Goal: Check status: Check status

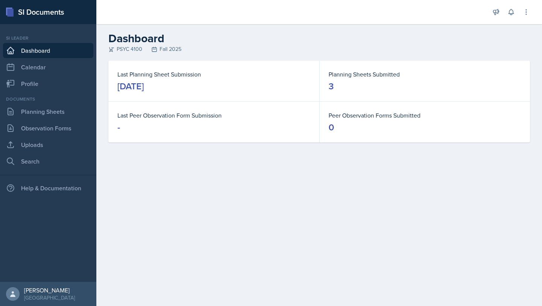
click at [359, 78] on dt "Planning Sheets Submitted" at bounding box center [425, 74] width 192 height 9
click at [52, 114] on link "Planning Sheets" at bounding box center [48, 111] width 90 height 15
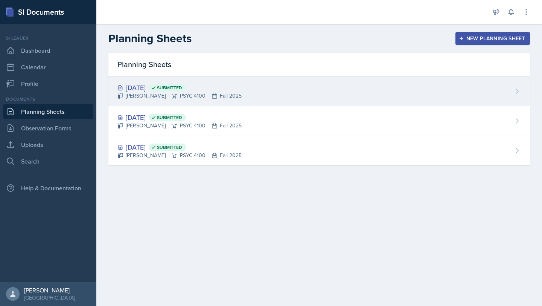
click at [350, 87] on div "[DATE] Submitted [PERSON_NAME] PSYC 4100 Fall 2025" at bounding box center [318, 91] width 421 height 30
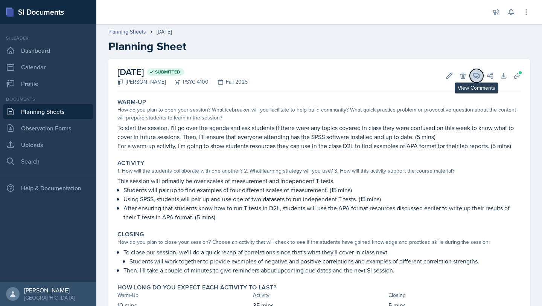
click at [474, 77] on icon at bounding box center [477, 76] width 6 height 6
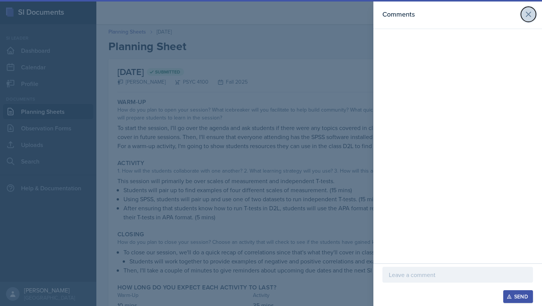
click at [532, 9] on button at bounding box center [528, 14] width 15 height 15
